Goal: Transaction & Acquisition: Subscribe to service/newsletter

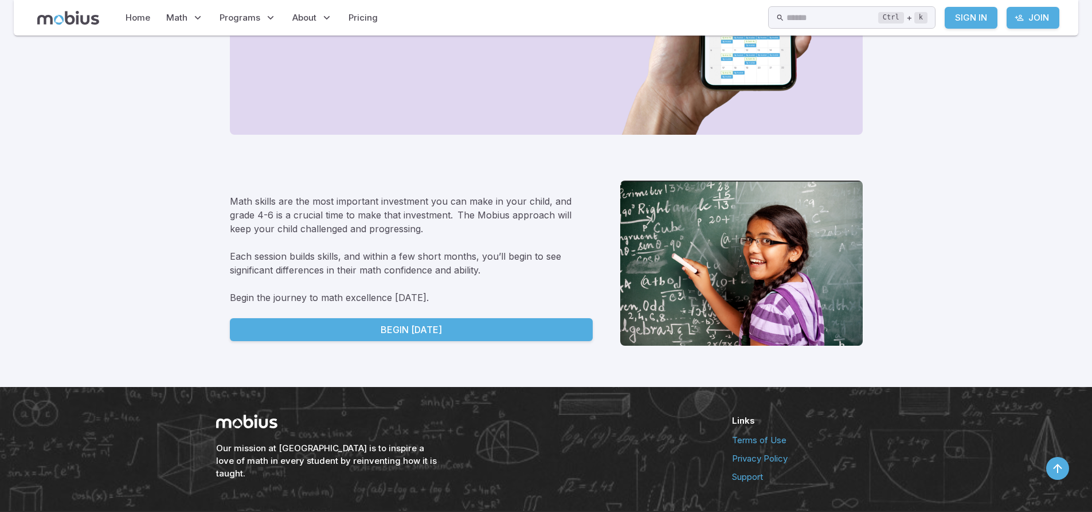
scroll to position [1608, 0]
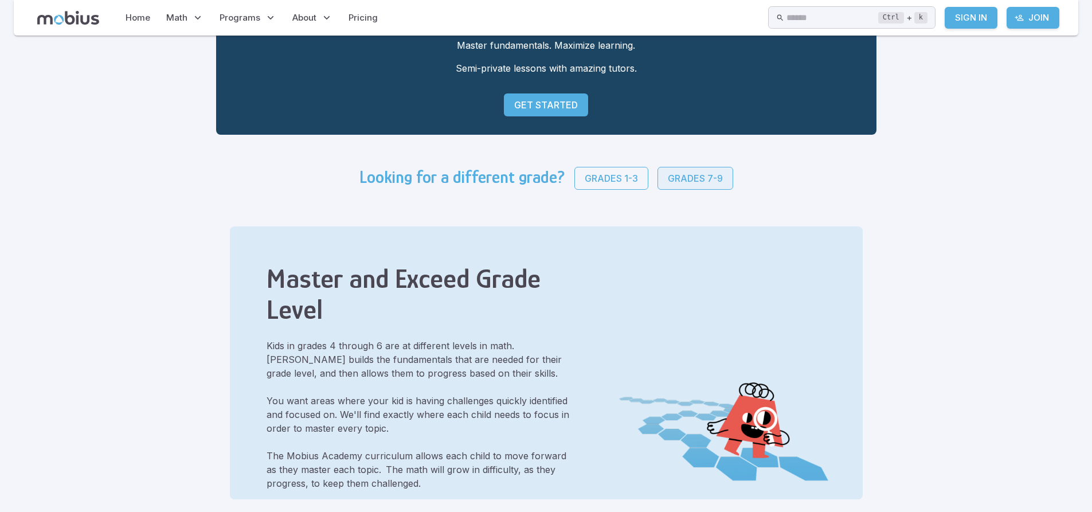
scroll to position [229, 0]
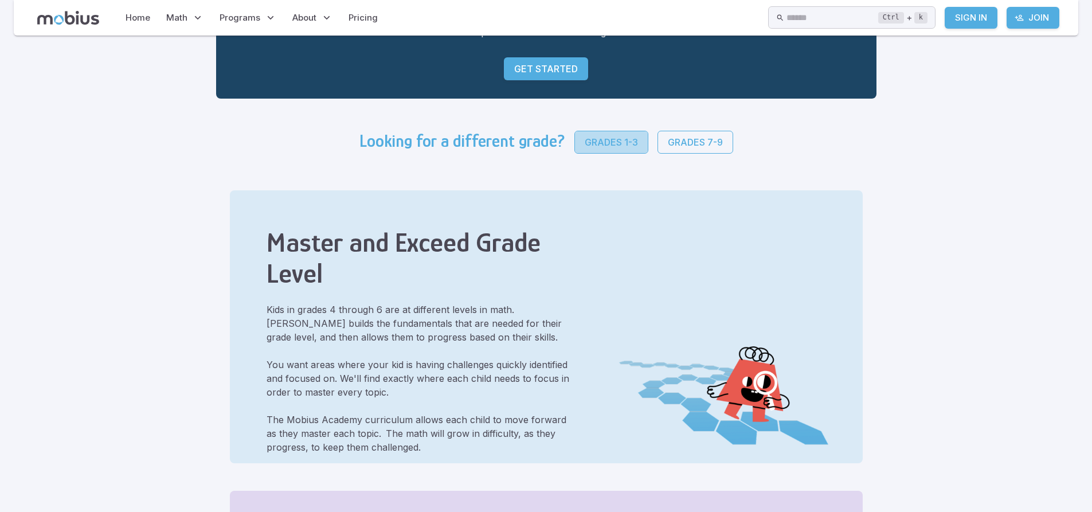
click at [621, 146] on p "Grades 1-3" at bounding box center [611, 142] width 53 height 14
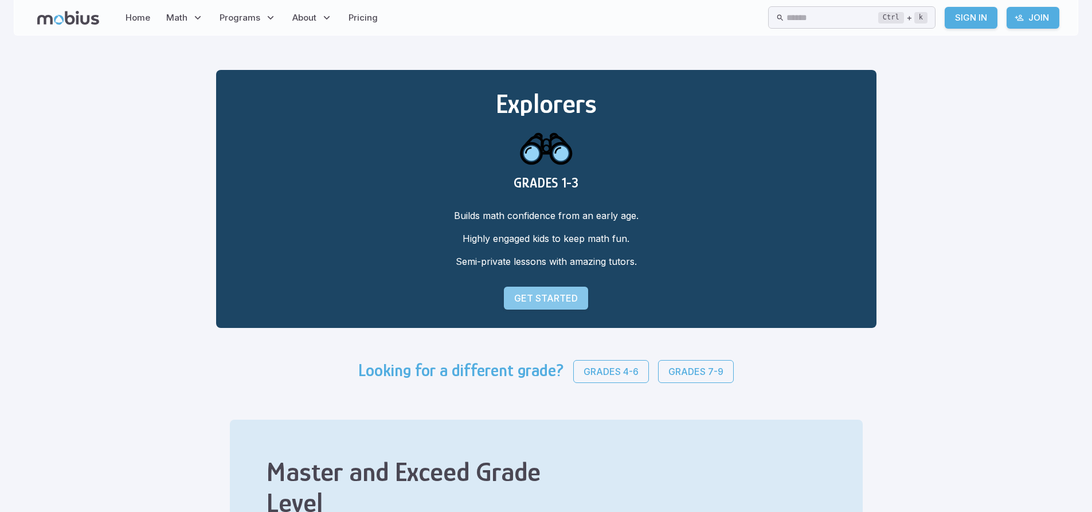
click at [559, 296] on p "Get Started" at bounding box center [546, 298] width 64 height 14
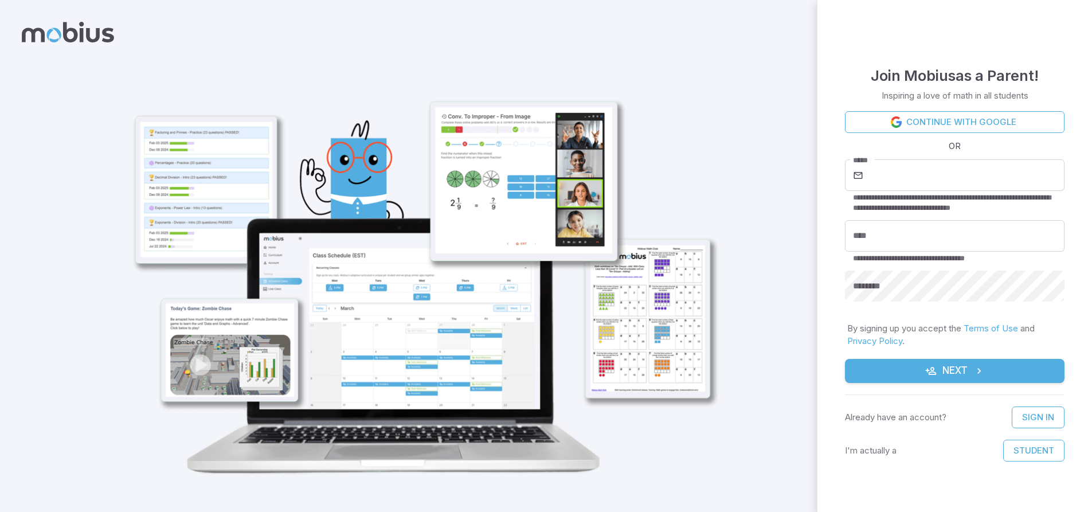
click at [477, 327] on img at bounding box center [418, 262] width 628 height 461
click at [970, 129] on link "Continue with Google" at bounding box center [955, 122] width 220 height 22
